Goal: Task Accomplishment & Management: Use online tool/utility

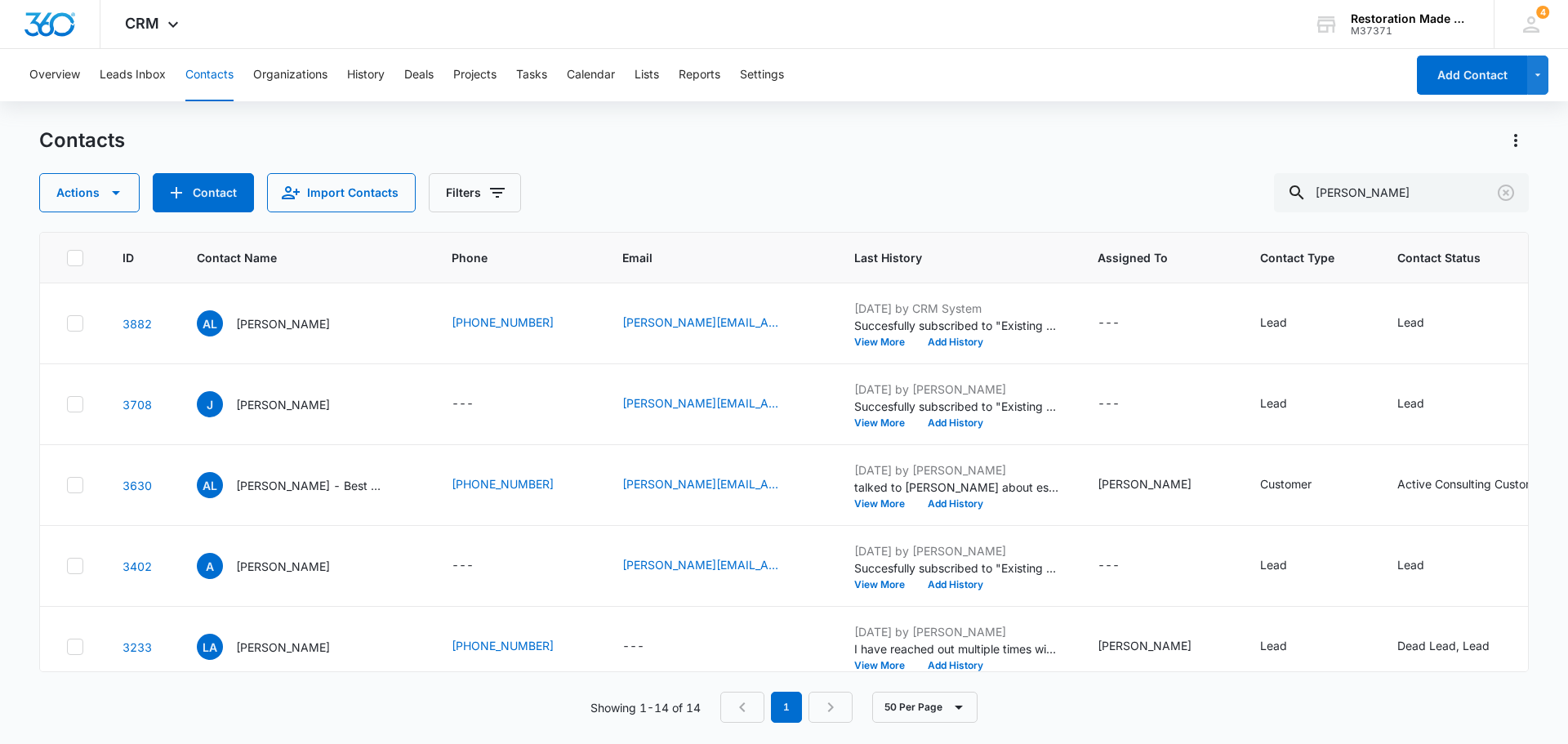
scroll to position [245, 0]
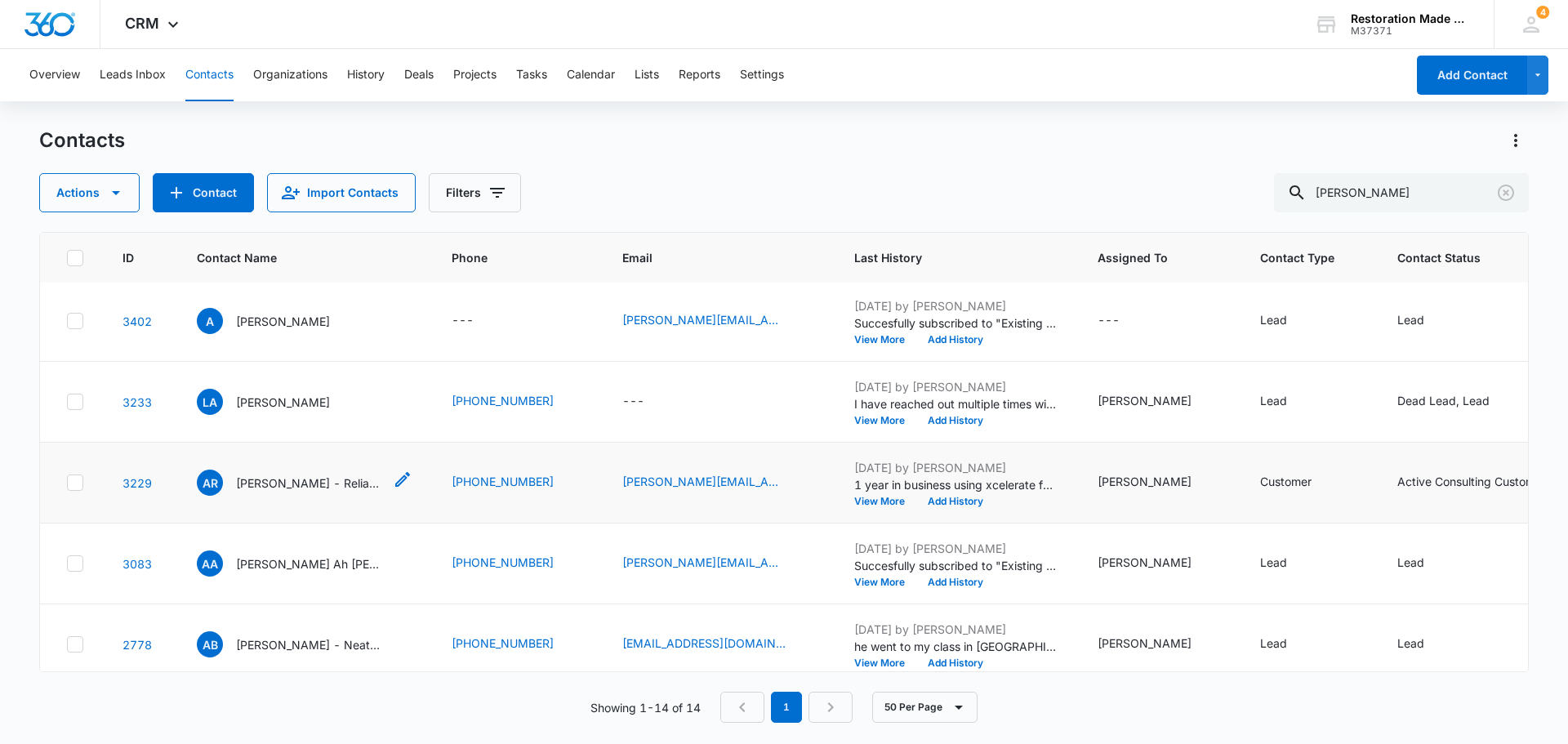
click at [321, 487] on p "[PERSON_NAME] - Reliant Restoration" at bounding box center [309, 483] width 147 height 17
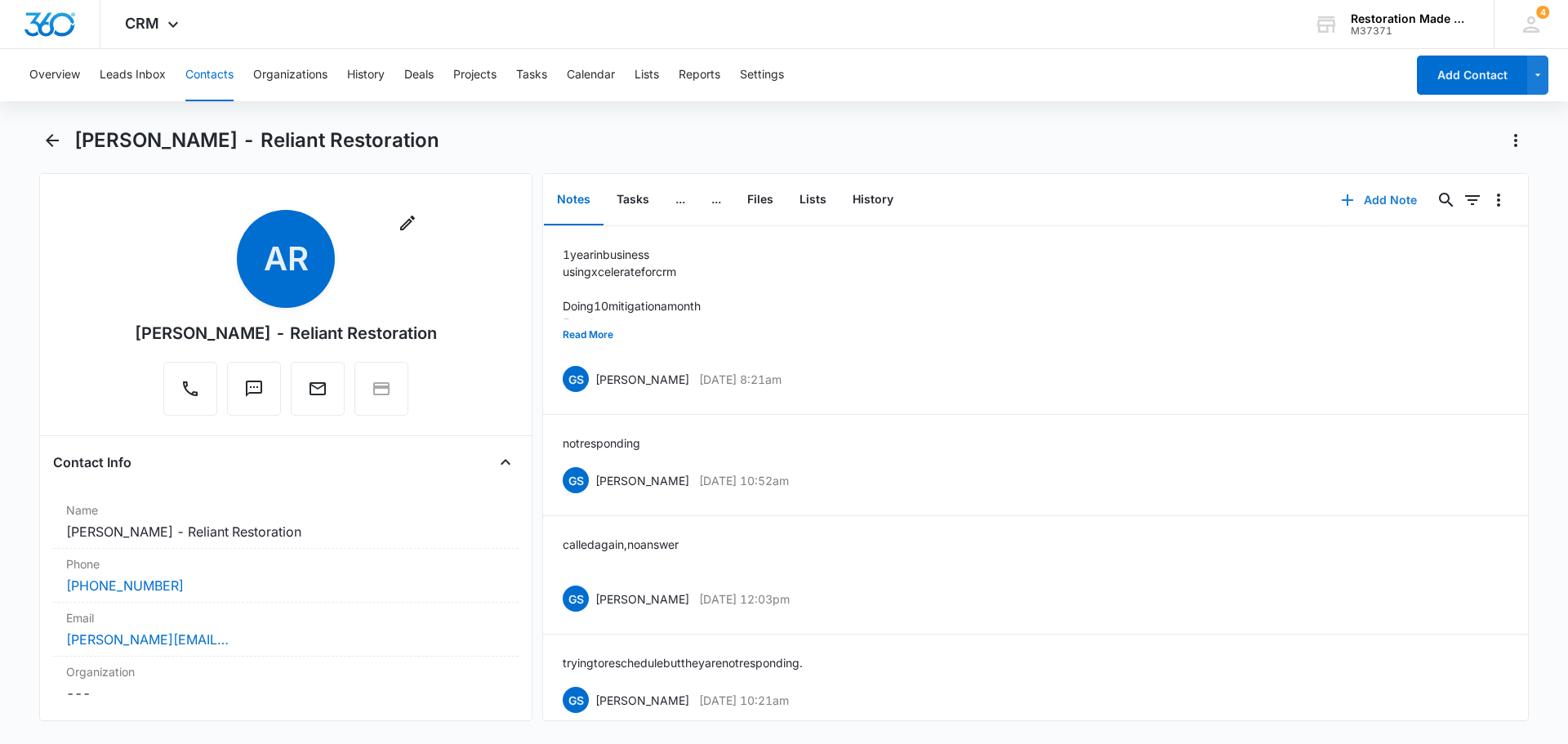
click at [1367, 195] on button "Add Note" at bounding box center [1379, 200] width 109 height 39
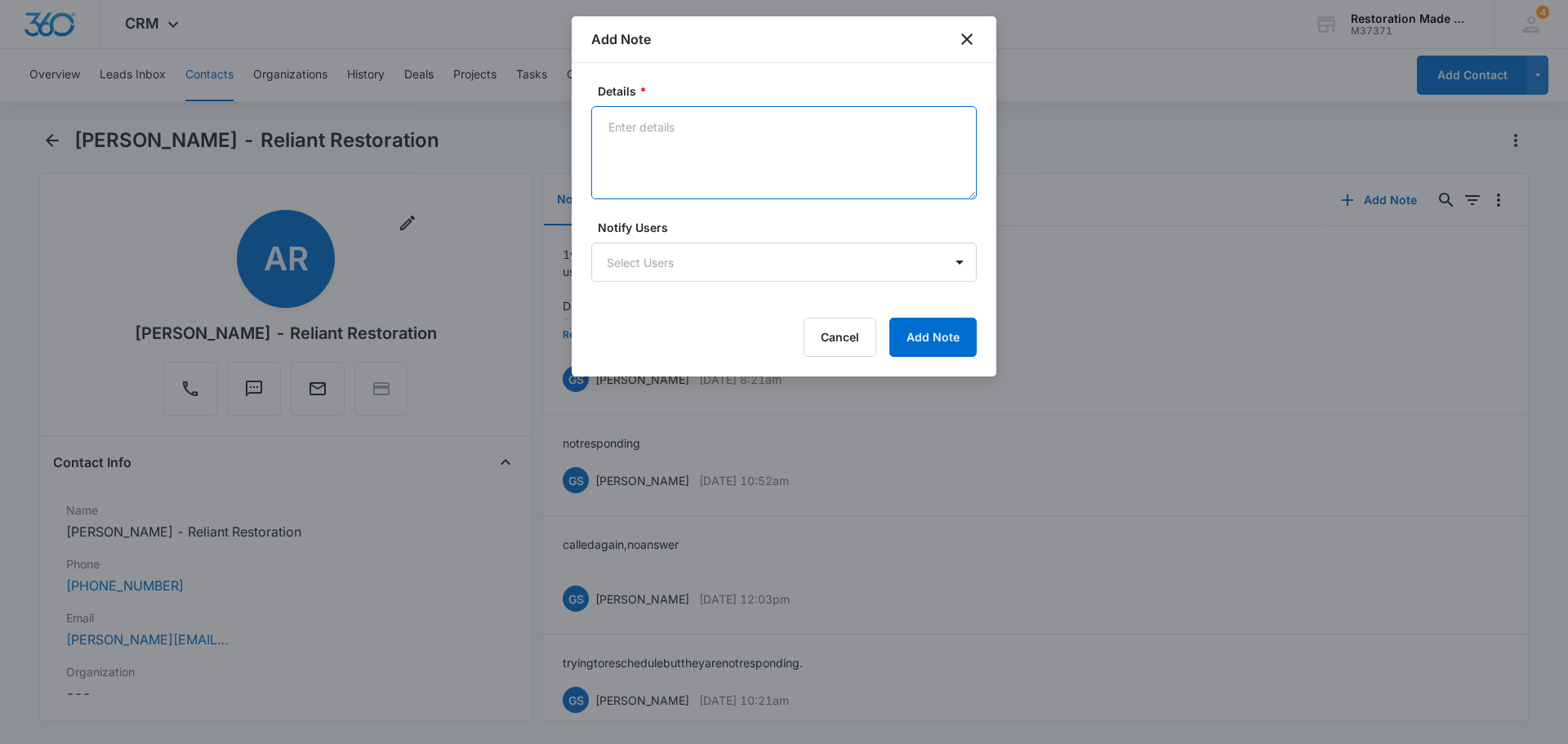
click at [819, 127] on textarea "Details *" at bounding box center [784, 153] width 385 height 94
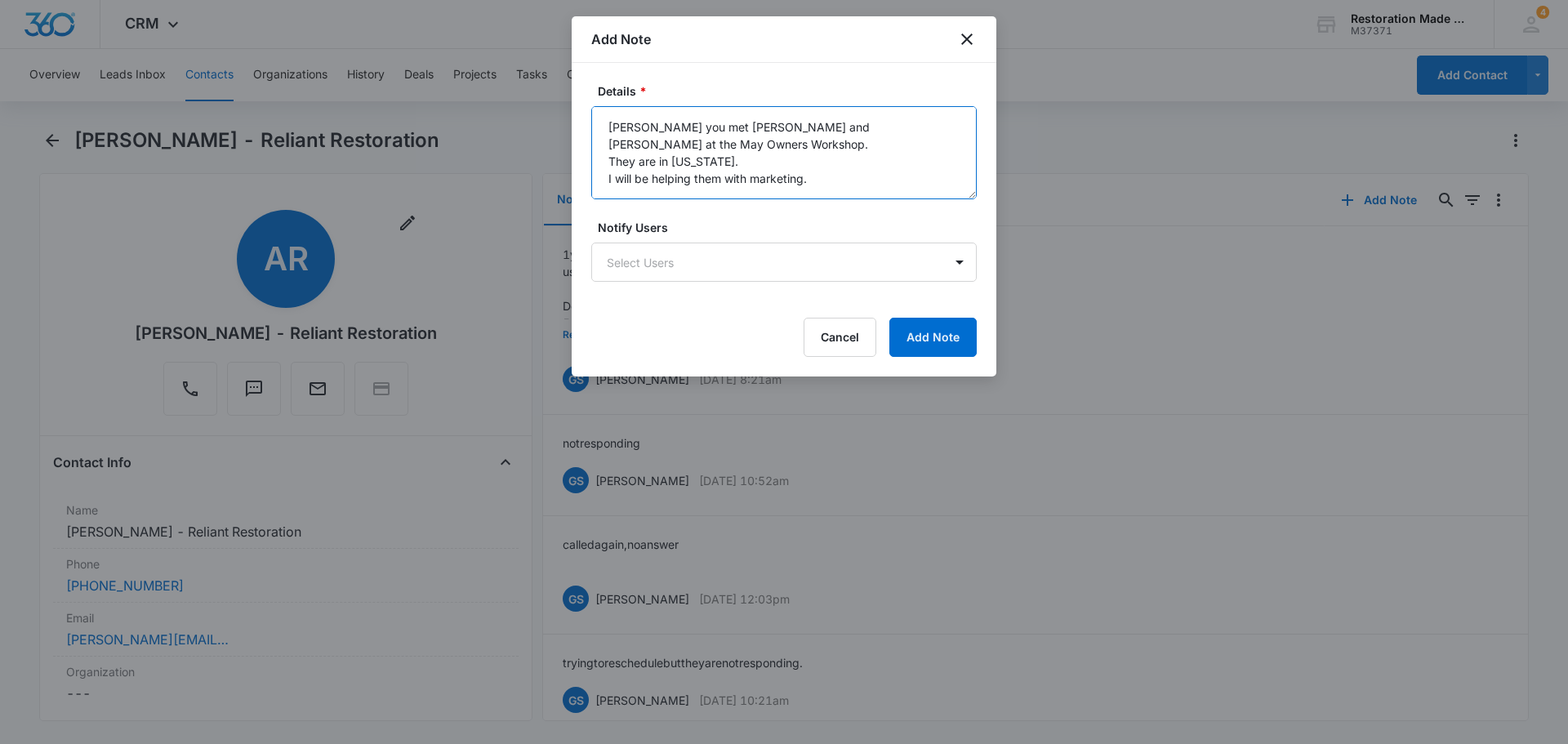
click at [737, 141] on textarea "[PERSON_NAME] you met [PERSON_NAME] and [PERSON_NAME] at the May Owners Worksho…" at bounding box center [784, 153] width 385 height 94
type textarea "[PERSON_NAME] you met [PERSON_NAME] and [PERSON_NAME] at the May Owners Worksho…"
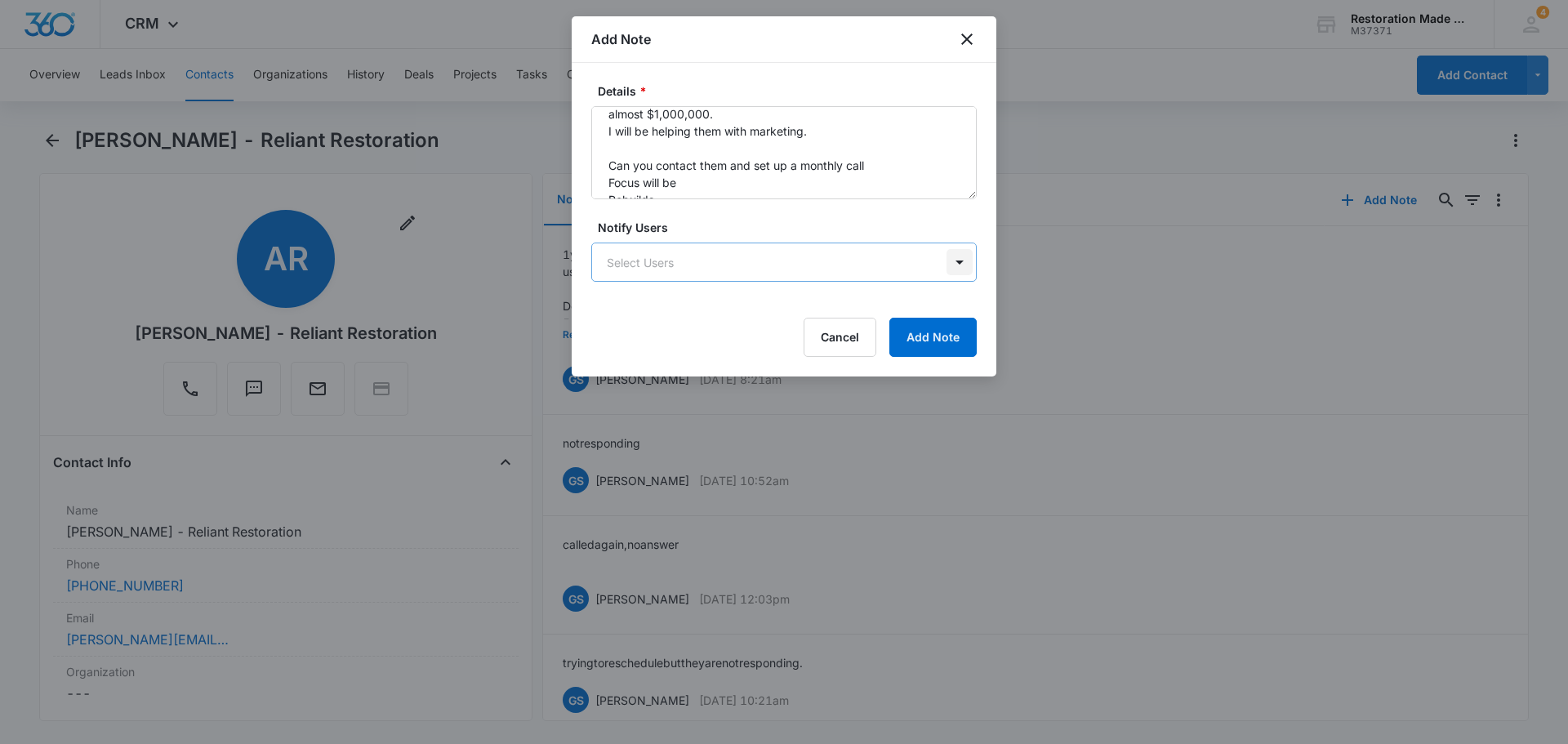
click at [956, 256] on body "CRM Apps Reputation Websites Forms CRM Email Social Payments Content Ads Intell…" at bounding box center [784, 372] width 1568 height 744
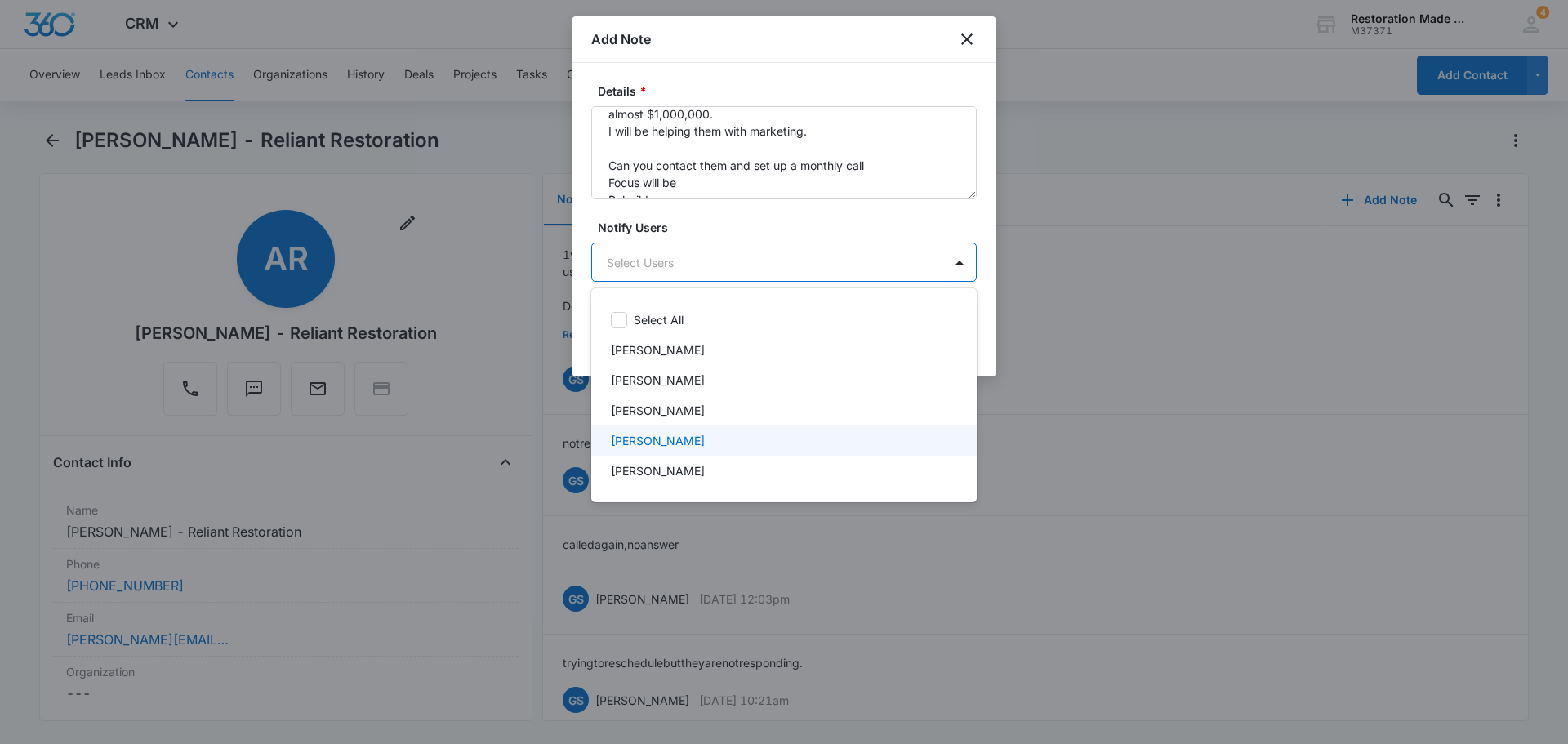
click at [776, 452] on div "[PERSON_NAME]" at bounding box center [784, 441] width 385 height 30
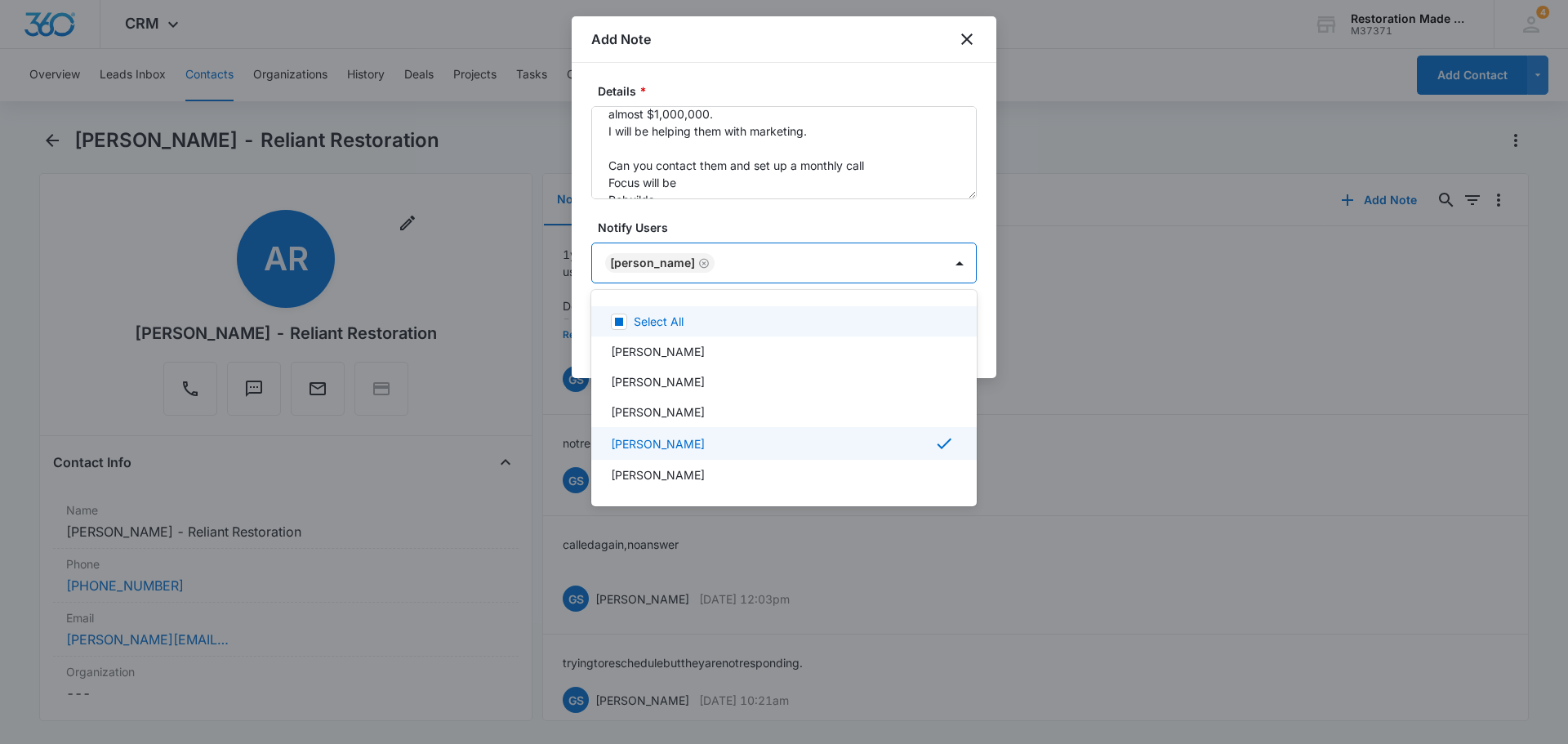
click at [885, 226] on div at bounding box center [784, 372] width 1568 height 744
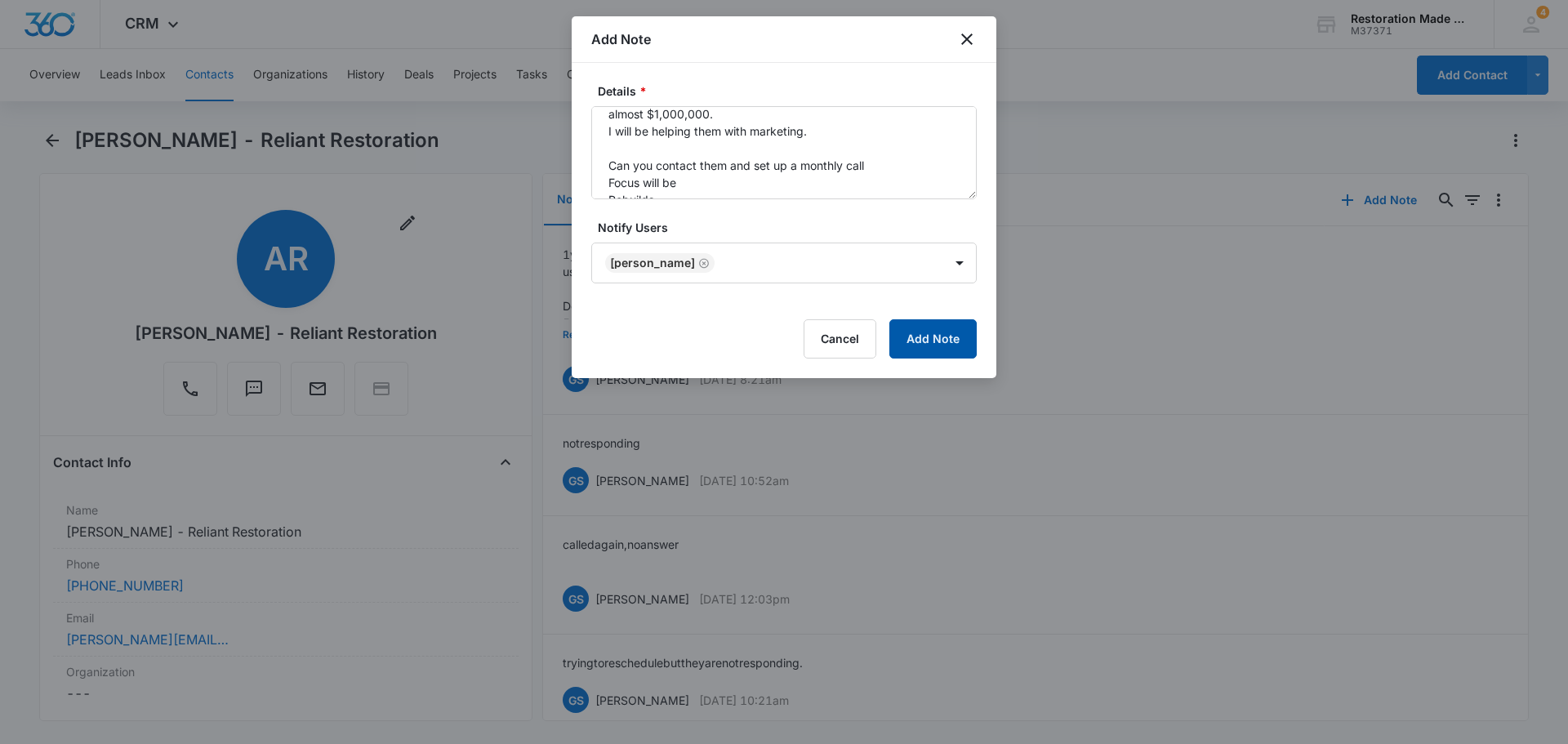
click at [911, 325] on button "Add Note" at bounding box center [933, 339] width 87 height 39
